Goal: Complete application form

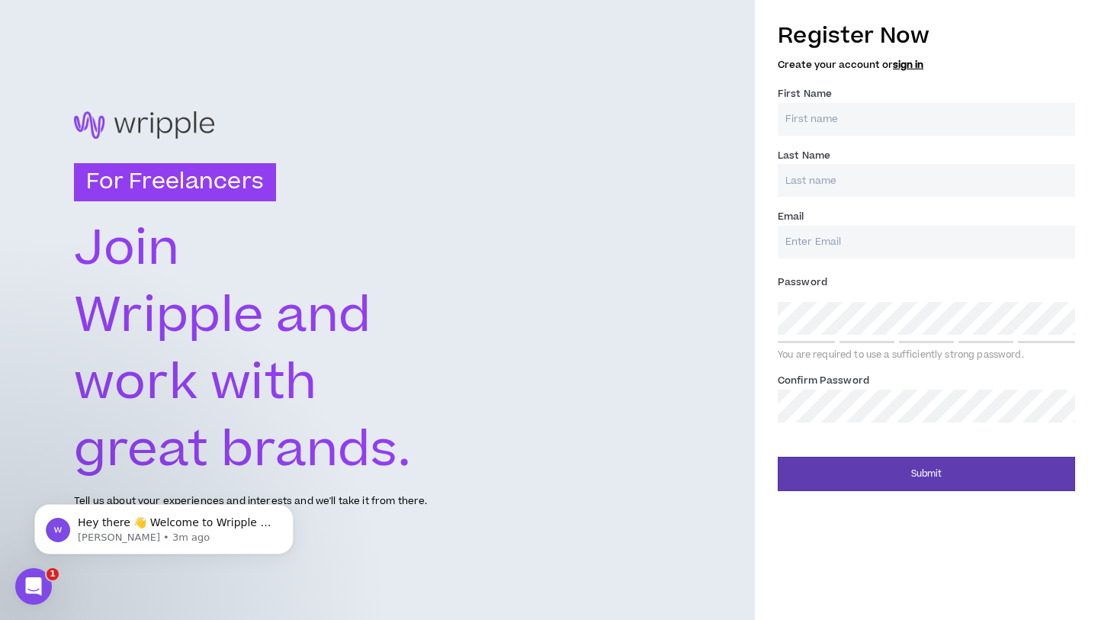
click at [805, 111] on input "First Name *" at bounding box center [926, 119] width 297 height 33
type input "[PERSON_NAME]"
click at [811, 185] on input "Last Name *" at bounding box center [926, 180] width 297 height 33
type input "[PERSON_NAME]"
click at [801, 247] on input "Email *" at bounding box center [926, 242] width 297 height 33
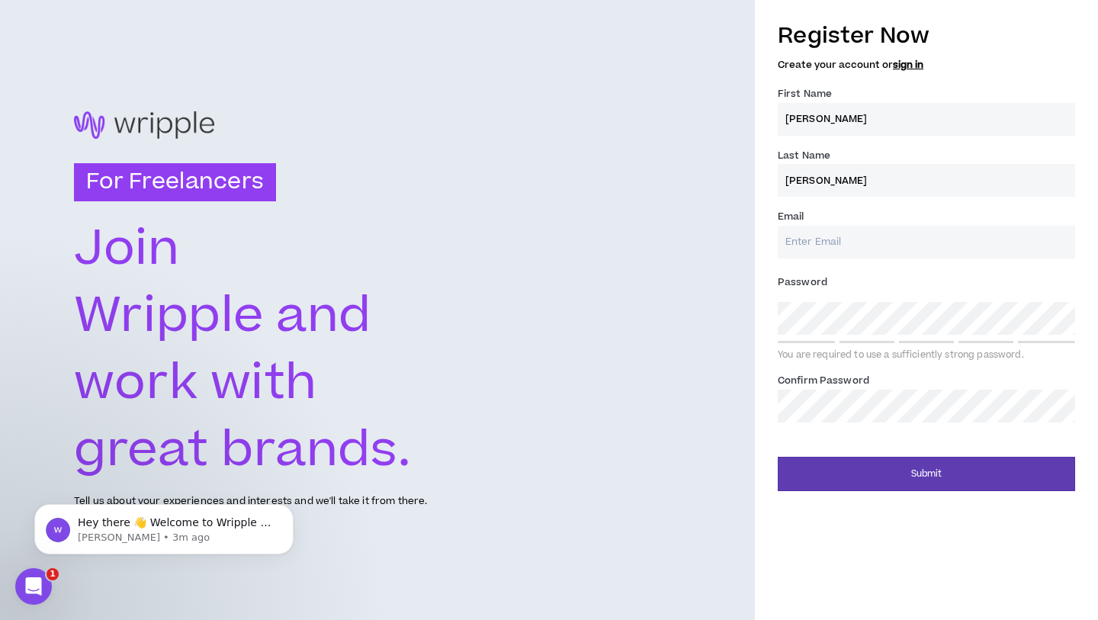
type input "[EMAIL_ADDRESS][DOMAIN_NAME]"
click at [904, 294] on div "Password * Okay You are required to use a sufficiently strong password." at bounding box center [926, 316] width 297 height 92
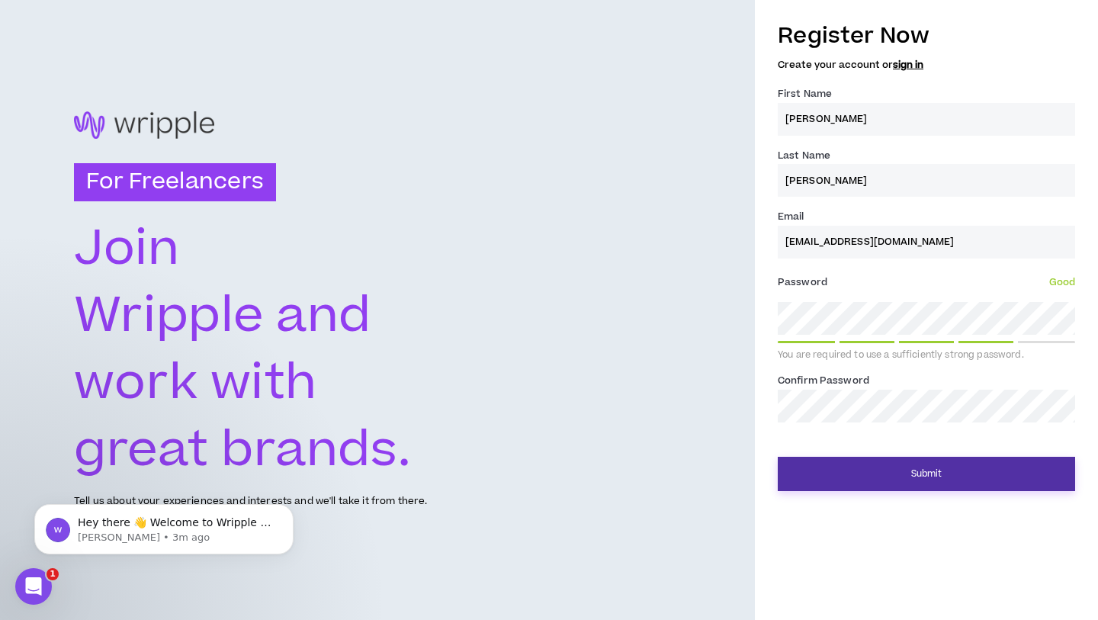
click at [869, 476] on button "Submit" at bounding box center [926, 474] width 297 height 34
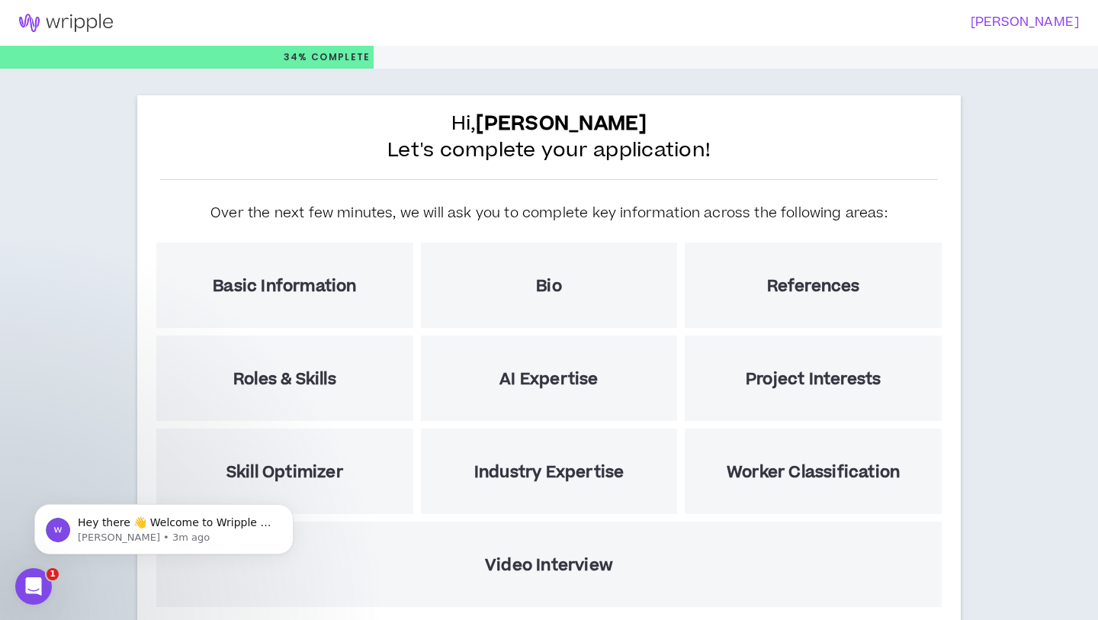
scroll to position [95, 0]
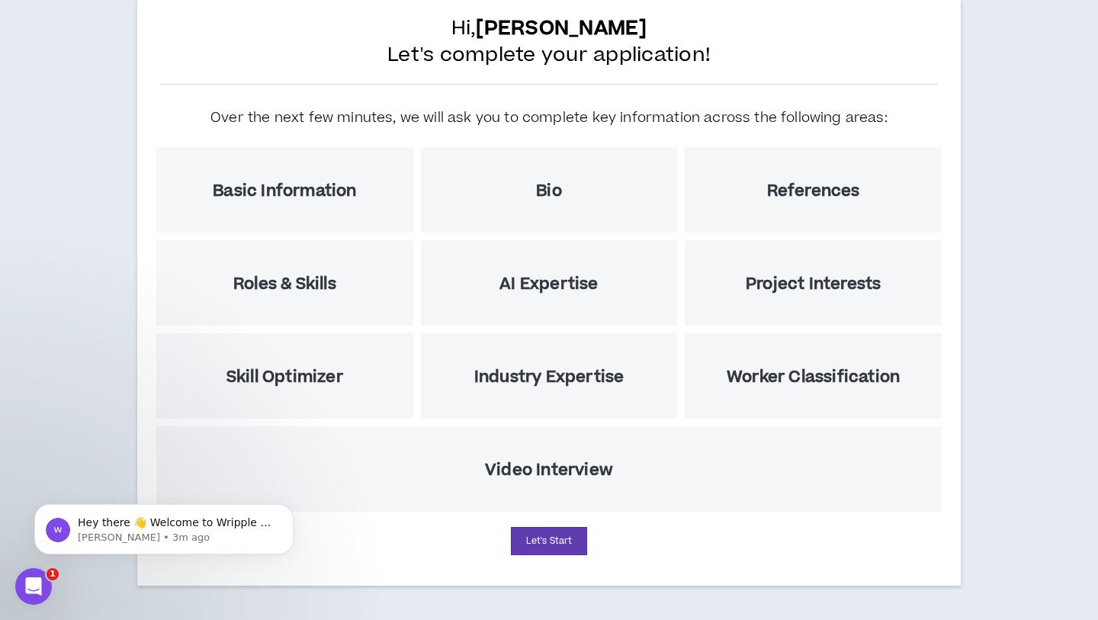
click at [476, 470] on div "Video Interview" at bounding box center [548, 468] width 785 height 85
